Goal: Task Accomplishment & Management: Manage account settings

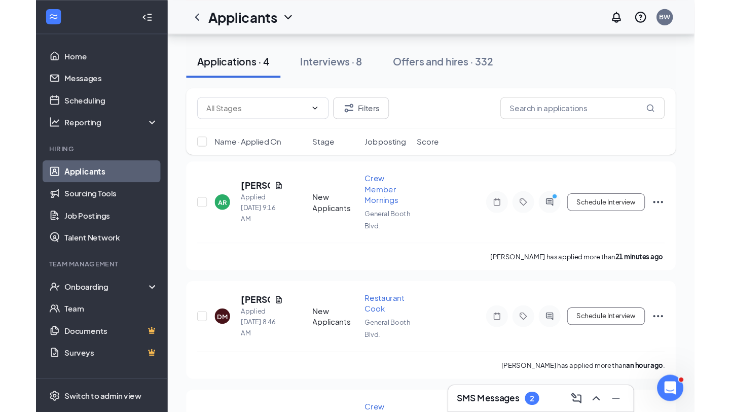
scroll to position [112, 0]
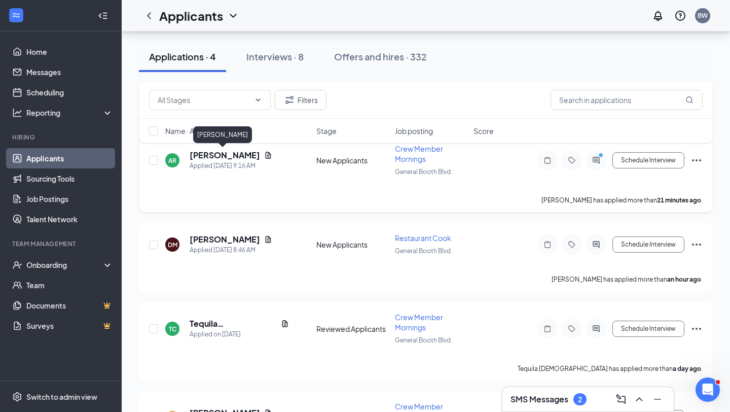
click at [221, 156] on h5 "[PERSON_NAME]" at bounding box center [225, 155] width 70 height 11
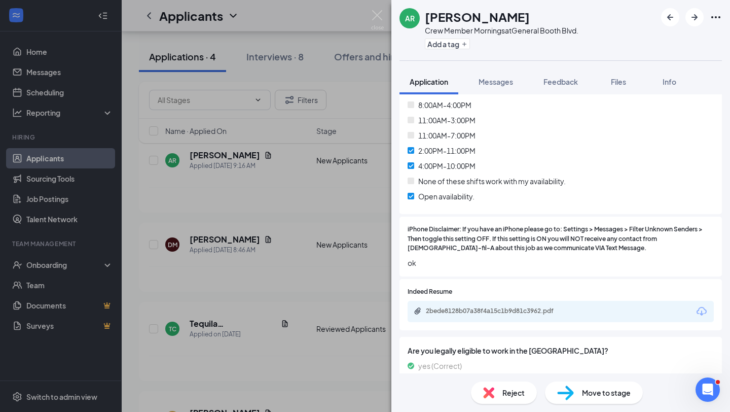
scroll to position [570, 0]
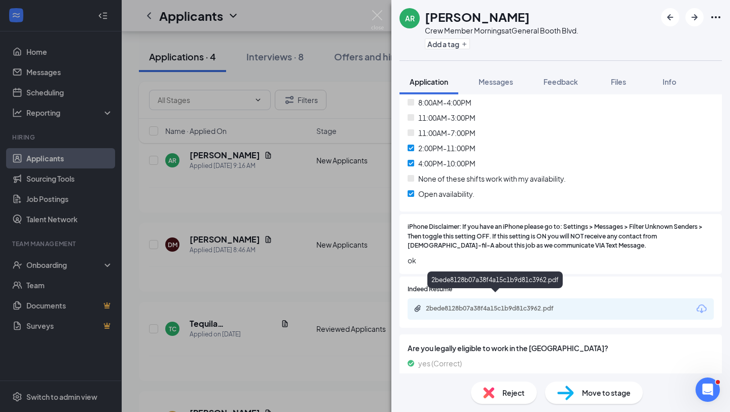
click at [531, 304] on div "2bede8128b07a38f4a15c1b9d81c3962.pdf" at bounding box center [497, 308] width 142 height 8
click at [378, 15] on img at bounding box center [377, 20] width 13 height 20
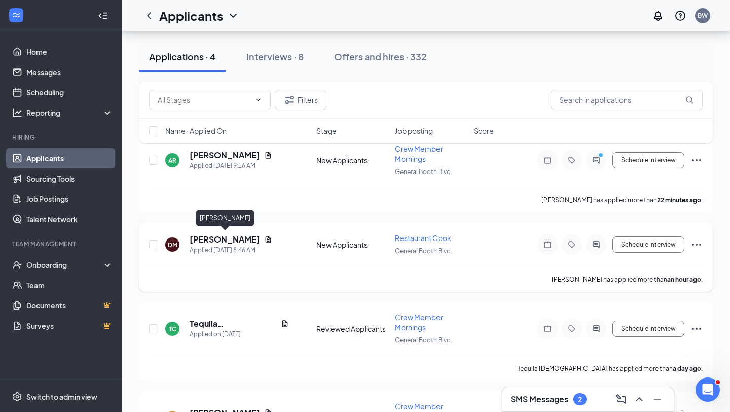
click at [234, 240] on h5 "[PERSON_NAME]" at bounding box center [225, 239] width 70 height 11
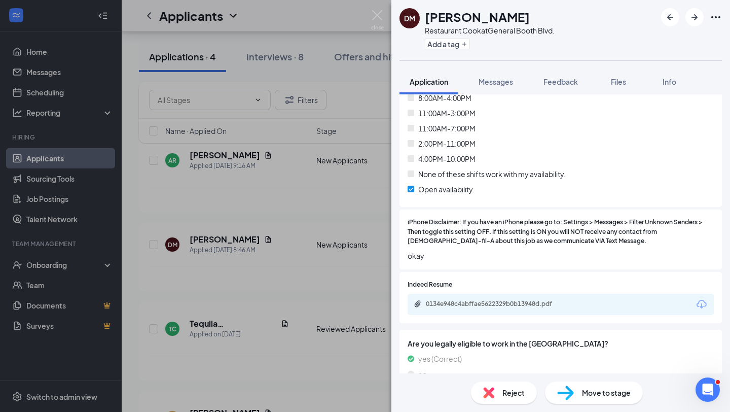
scroll to position [585, 0]
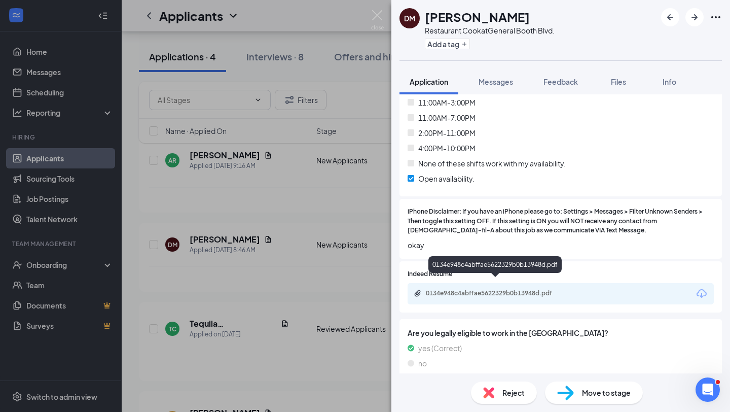
click at [520, 289] on div "0134e948c4abffae5622329b0b13948d.pdf" at bounding box center [497, 293] width 142 height 8
click at [460, 289] on div "0134e948c4abffae5622329b0b13948d.pdf" at bounding box center [497, 293] width 142 height 8
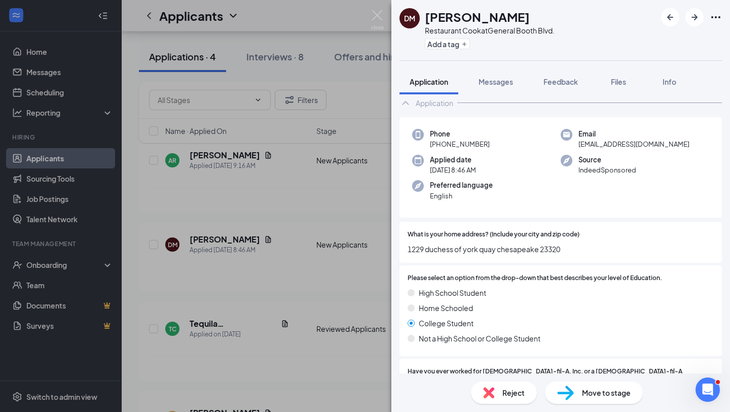
scroll to position [0, 0]
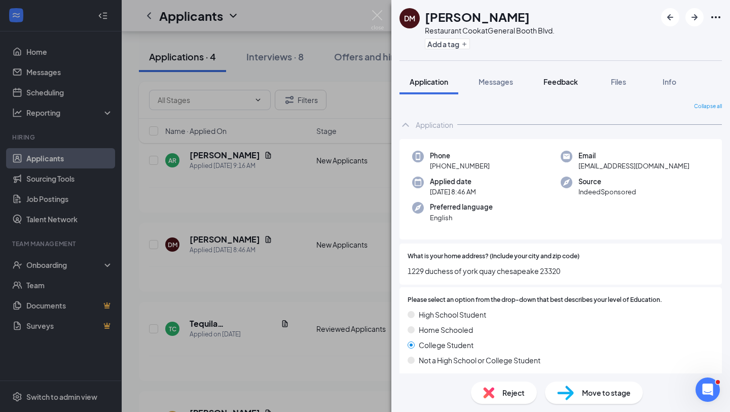
click at [572, 82] on span "Feedback" at bounding box center [561, 81] width 34 height 9
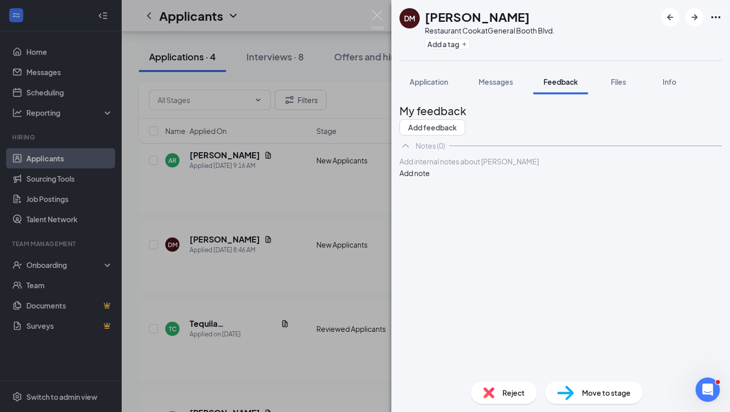
click at [600, 380] on span "Move to stage" at bounding box center [606, 392] width 49 height 11
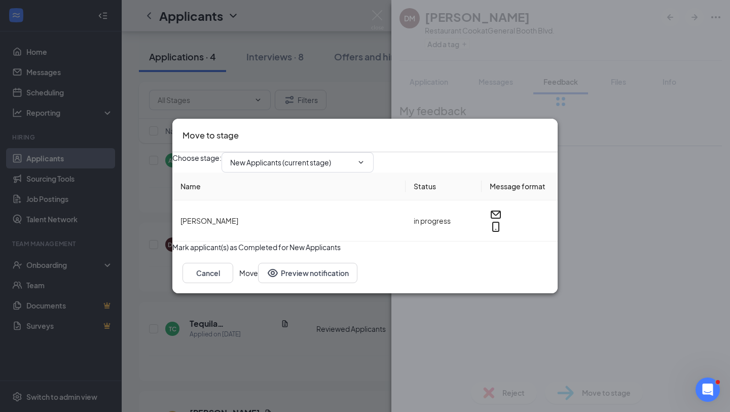
type input "Reviewed Applicants (next stage)"
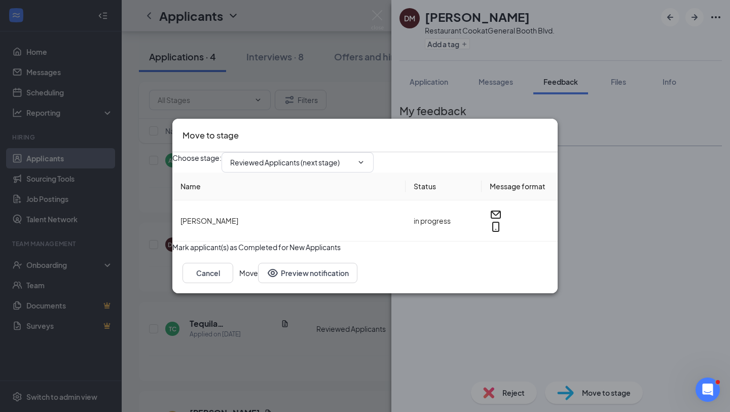
click at [258, 283] on button "Move" at bounding box center [248, 273] width 19 height 20
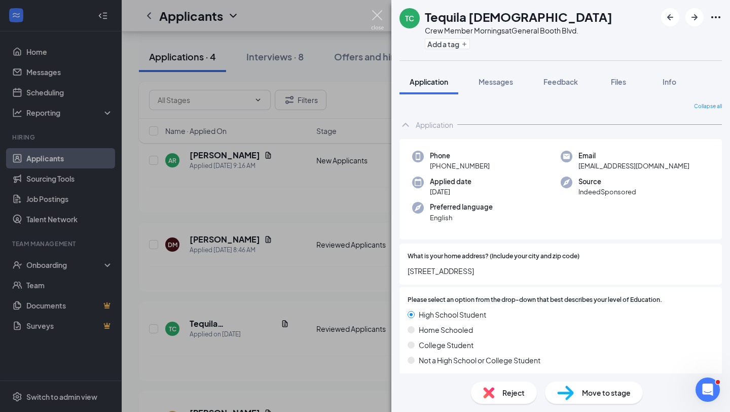
click at [379, 12] on img at bounding box center [377, 20] width 13 height 20
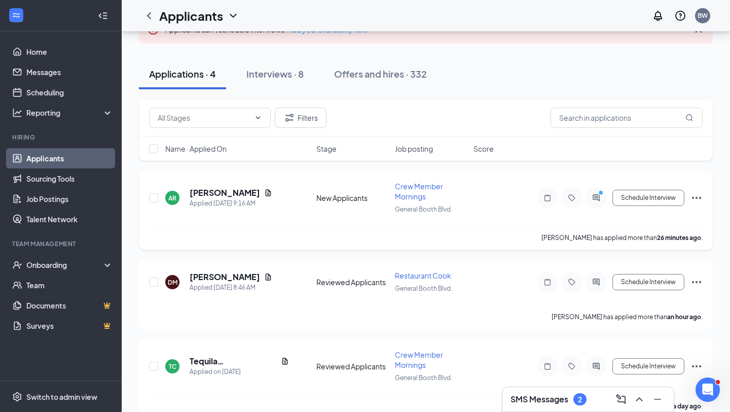
scroll to position [83, 0]
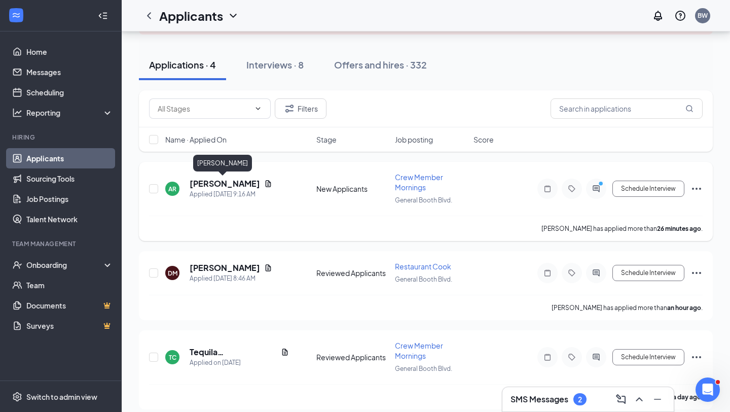
click at [226, 187] on h5 "[PERSON_NAME]" at bounding box center [225, 183] width 70 height 11
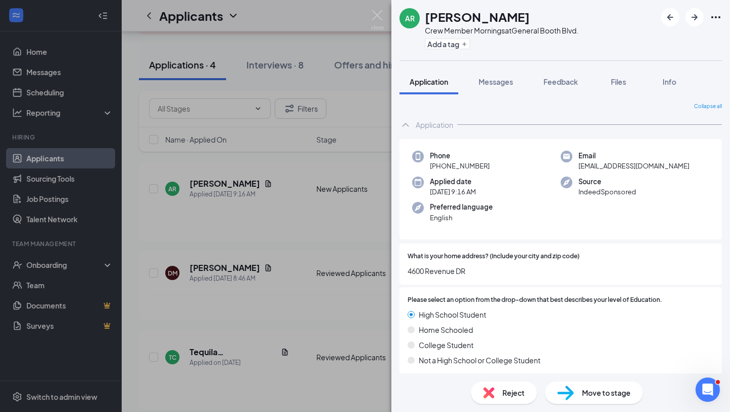
click at [600, 380] on span "Move to stage" at bounding box center [606, 392] width 49 height 11
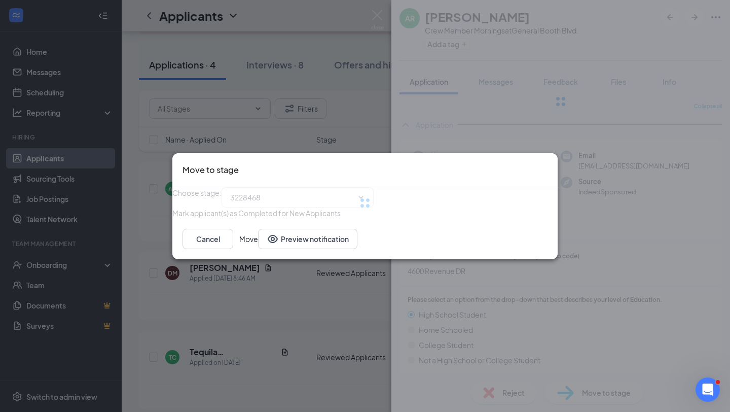
type input "Reviewed Applicants (next stage)"
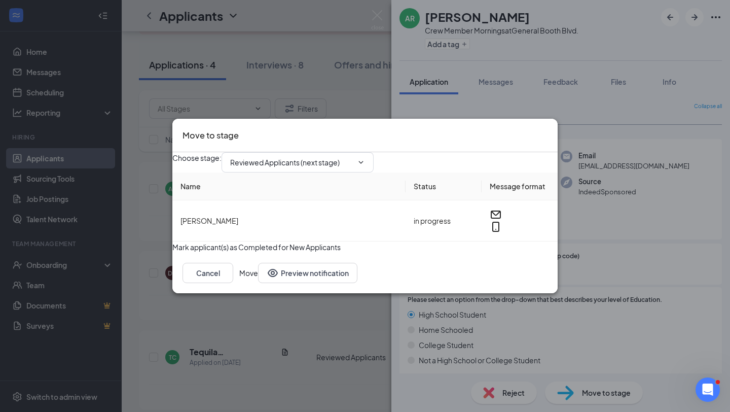
click at [258, 283] on button "Move" at bounding box center [248, 273] width 19 height 20
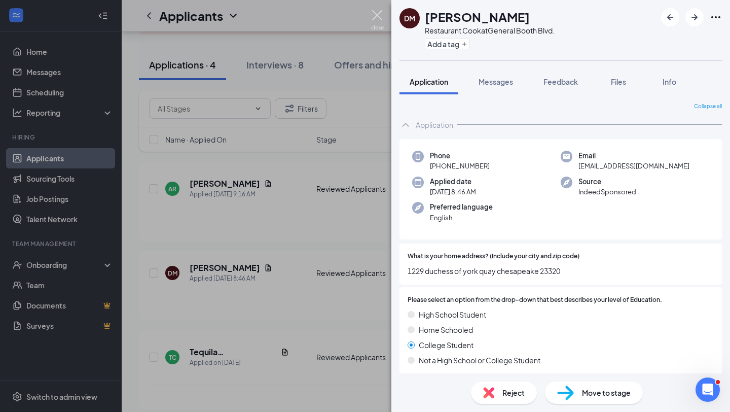
click at [380, 13] on img at bounding box center [377, 20] width 13 height 20
